Goal: Information Seeking & Learning: Learn about a topic

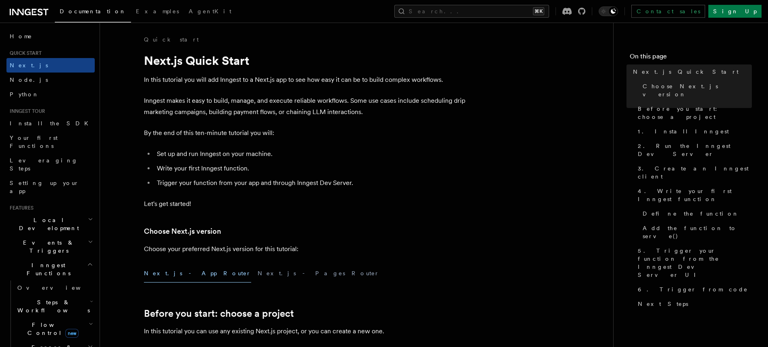
click at [47, 261] on span "Inngest Functions" at bounding box center [46, 269] width 81 height 16
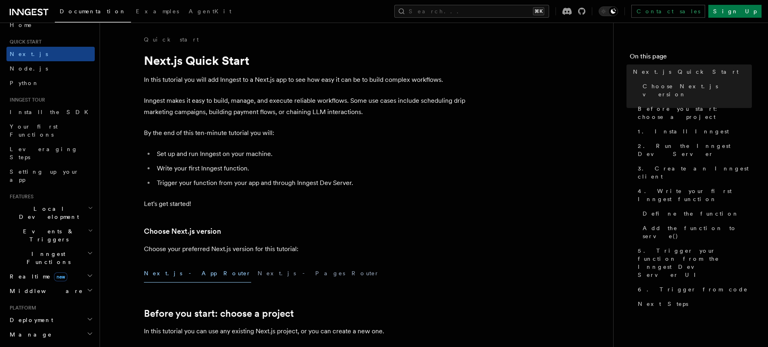
scroll to position [29, 0]
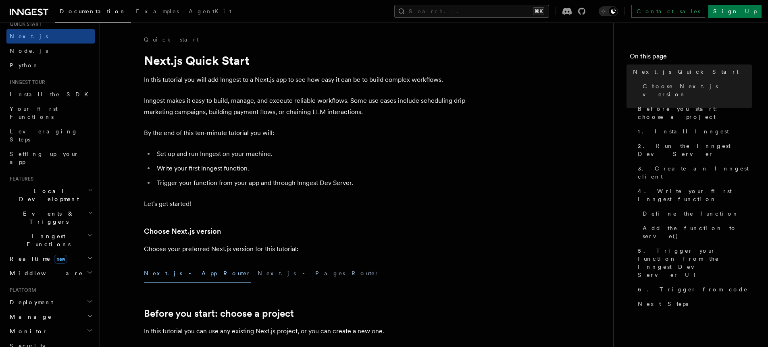
click at [57, 229] on h2 "Inngest Functions" at bounding box center [50, 240] width 88 height 23
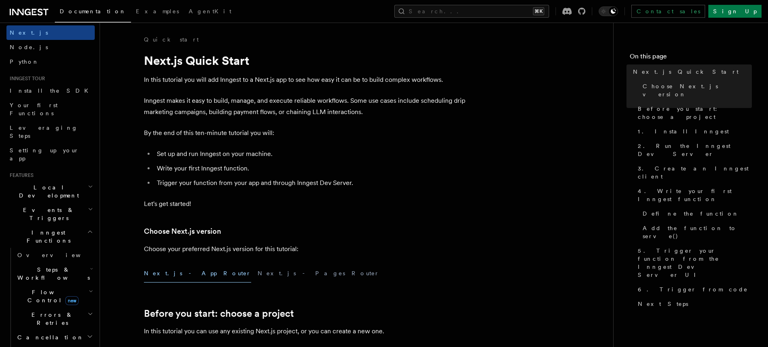
scroll to position [45, 0]
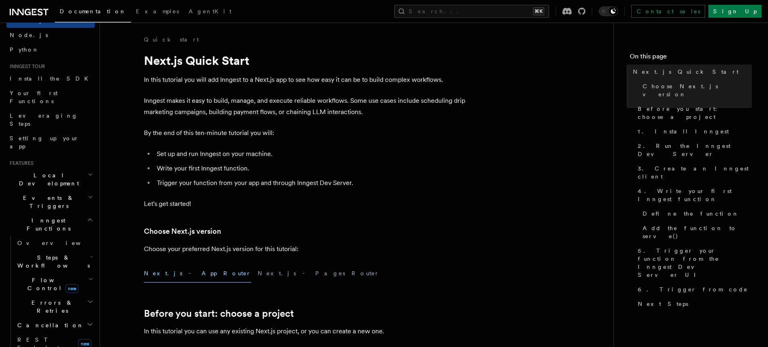
click at [25, 217] on span "Inngest Functions" at bounding box center [46, 225] width 81 height 16
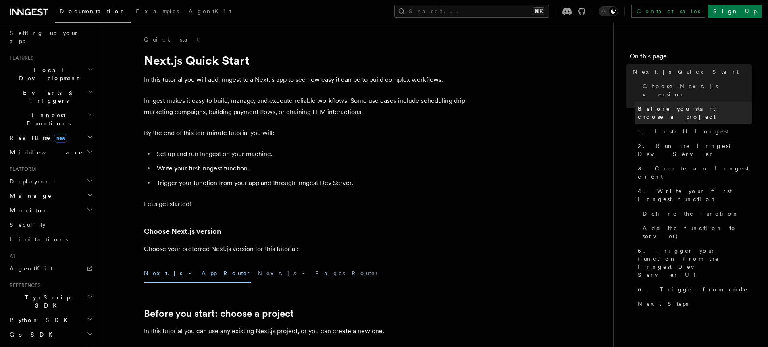
scroll to position [131, 0]
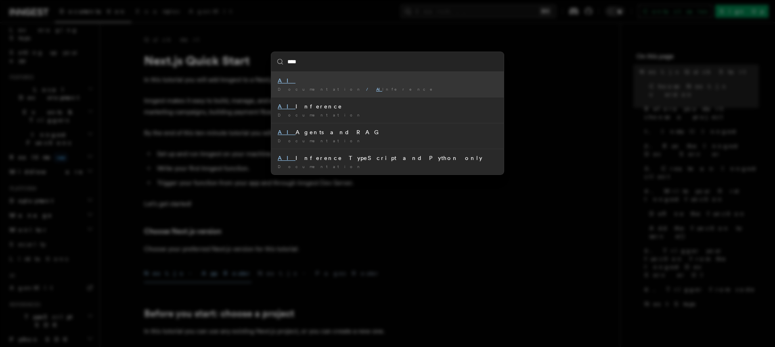
type input "*****"
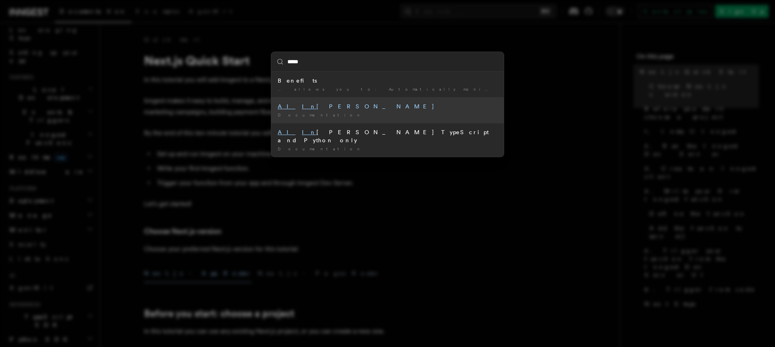
click at [459, 111] on li "AI In ference Documentation /" at bounding box center [387, 110] width 232 height 26
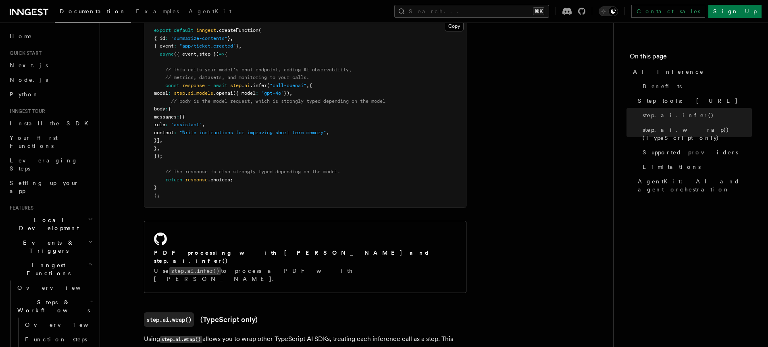
scroll to position [368, 0]
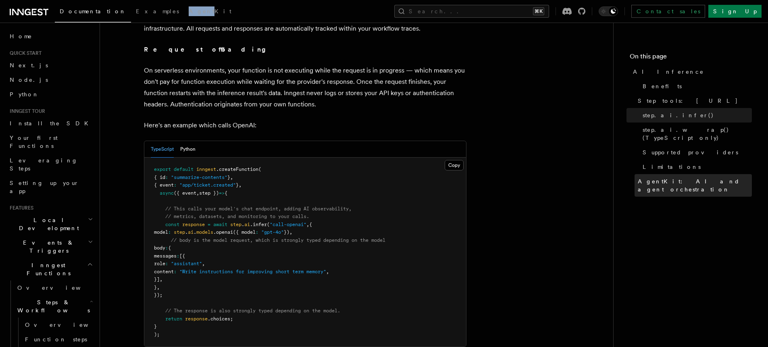
click at [676, 177] on span "AgentKit: AI and agent orchestration" at bounding box center [695, 185] width 114 height 16
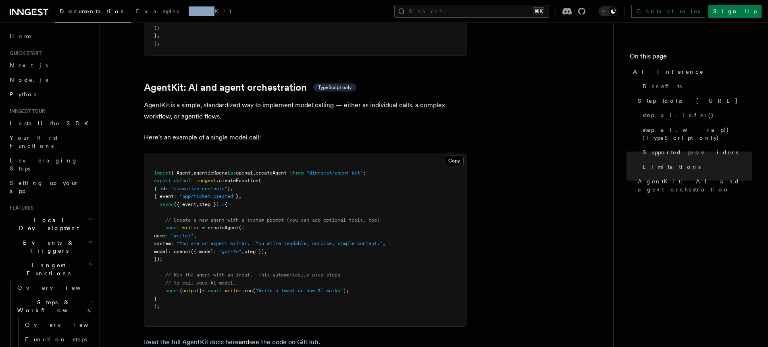
scroll to position [2333, 0]
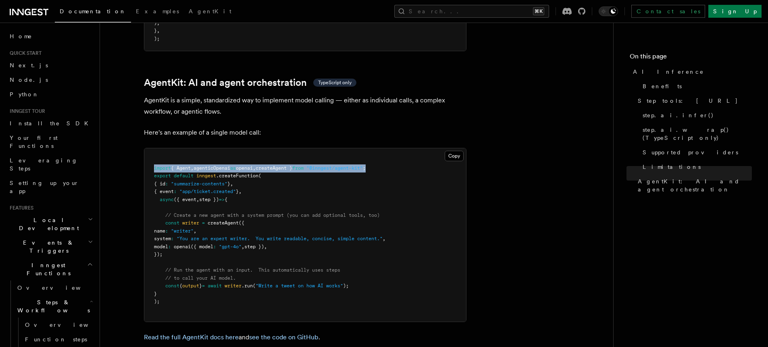
drag, startPoint x: 152, startPoint y: 129, endPoint x: 401, endPoint y: 128, distance: 248.9
click at [401, 148] on pre "import { Agent , agenticOpenai as openai , createAgent } from "@inngest/agent-k…" at bounding box center [305, 234] width 322 height 173
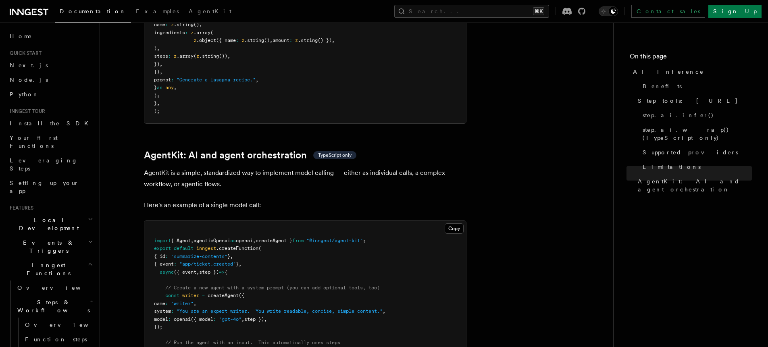
scroll to position [2255, 0]
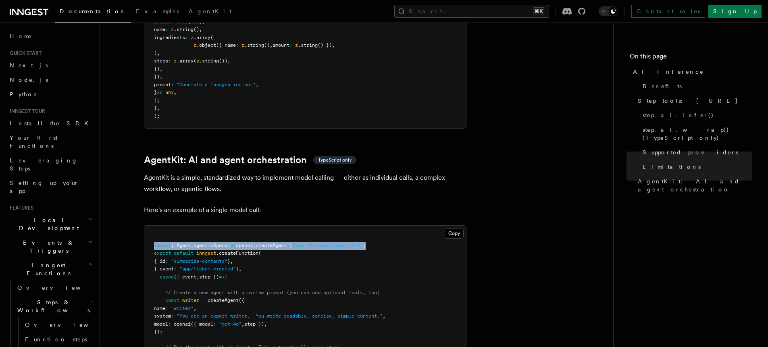
drag, startPoint x: 154, startPoint y: 208, endPoint x: 395, endPoint y: 209, distance: 240.8
click at [395, 226] on pre "import { Agent , agenticOpenai as openai , createAgent } from "@inngest/agent-k…" at bounding box center [305, 312] width 322 height 173
copy span "import { Agent , agenticOpenai as openai , createAgent } from "@inngest/agent-k…"
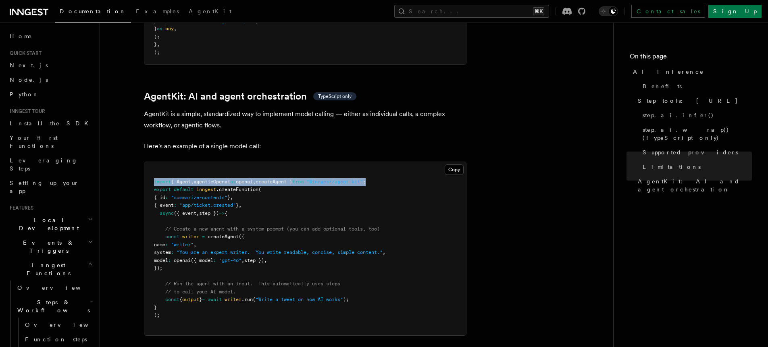
scroll to position [2325, 0]
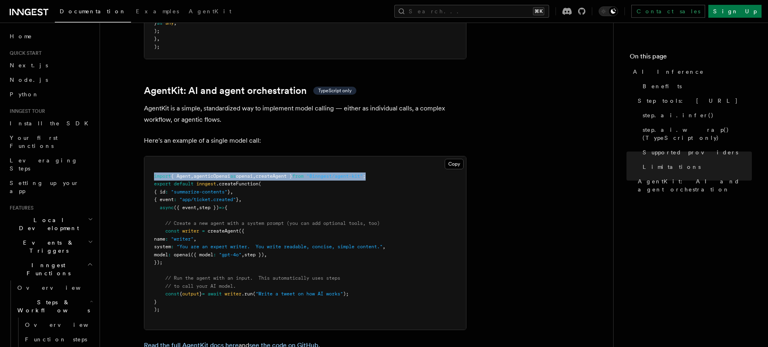
drag, startPoint x: 164, startPoint y: 194, endPoint x: 177, endPoint y: 224, distance: 33.1
click at [177, 224] on pre "import { Agent , agenticOpenai as openai , createAgent } from "@inngest/agent-k…" at bounding box center [305, 243] width 322 height 173
copy code "const writer = createAgent ({ name : "writer" , system : "You are an expert wri…"
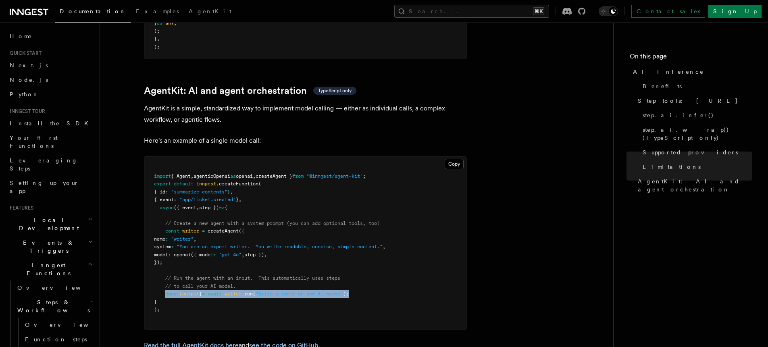
drag, startPoint x: 183, startPoint y: 258, endPoint x: 426, endPoint y: 257, distance: 242.9
click at [426, 257] on pre "import { Agent , agenticOpenai as openai , createAgent } from "@inngest/agent-k…" at bounding box center [305, 243] width 322 height 173
copy span "const { output } = await writer .run ( "Write a tweet on how AI works" );"
